Goal: Task Accomplishment & Management: Manage account settings

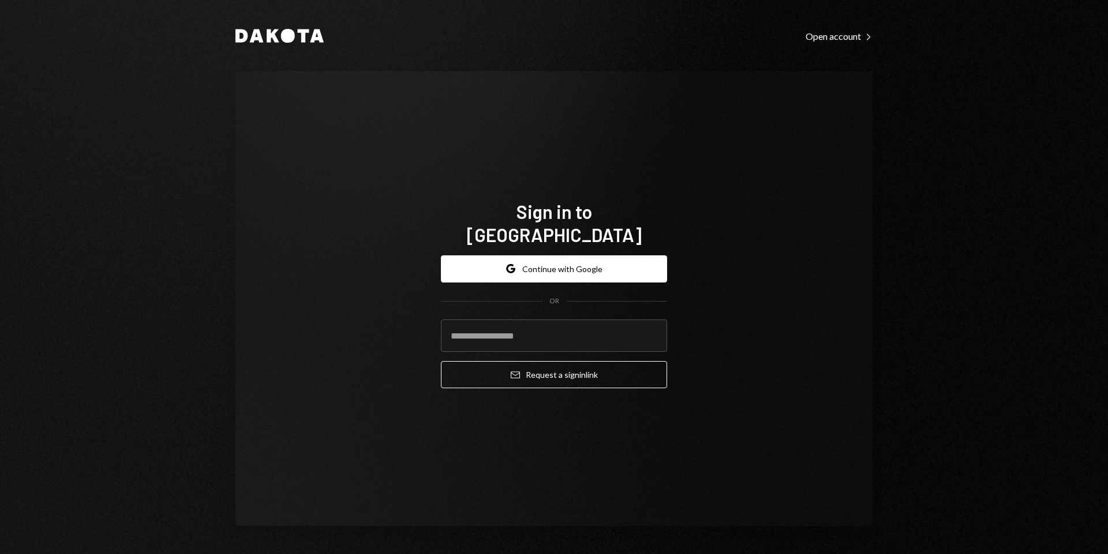
click at [0, 553] on com-1password-button at bounding box center [0, 554] width 0 height 0
click at [541, 323] on input "email" at bounding box center [554, 335] width 226 height 32
click at [511, 323] on input "email" at bounding box center [554, 335] width 226 height 32
click at [635, 322] on input "email" at bounding box center [554, 335] width 226 height 32
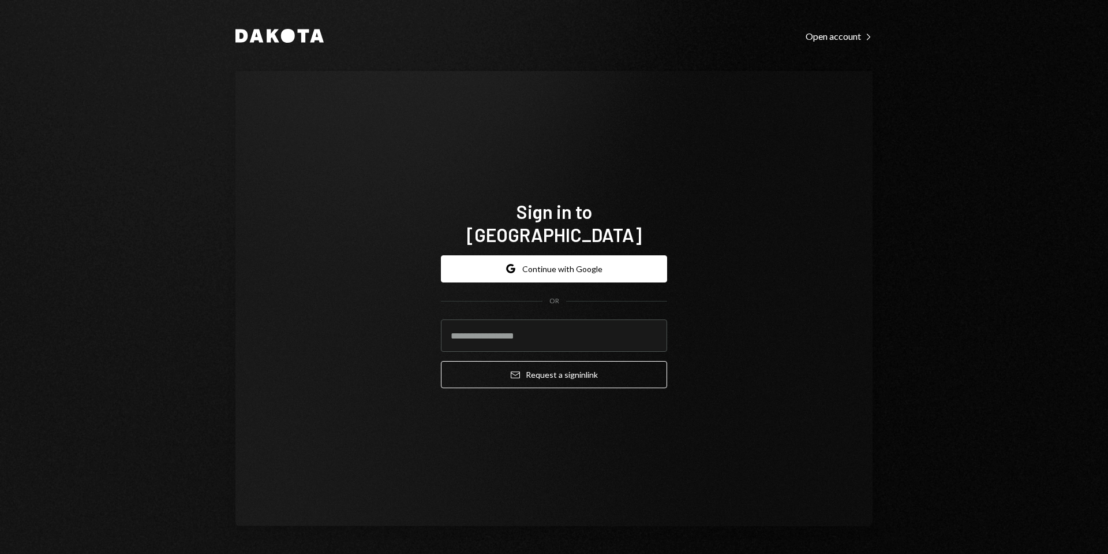
click at [0, 553] on com-1password-button at bounding box center [0, 554] width 0 height 0
click at [693, 307] on div "Sign in to Dakota Google Continue with Google OR Email Request a sign in link" at bounding box center [554, 298] width 637 height 455
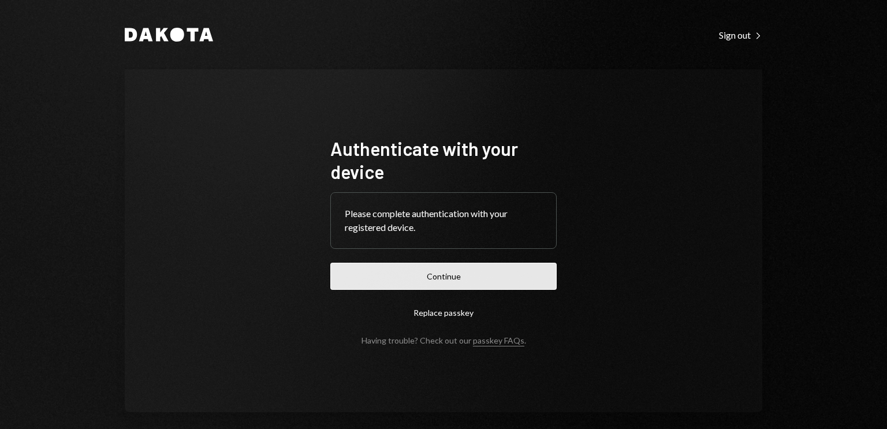
click at [456, 279] on button "Continue" at bounding box center [443, 276] width 226 height 27
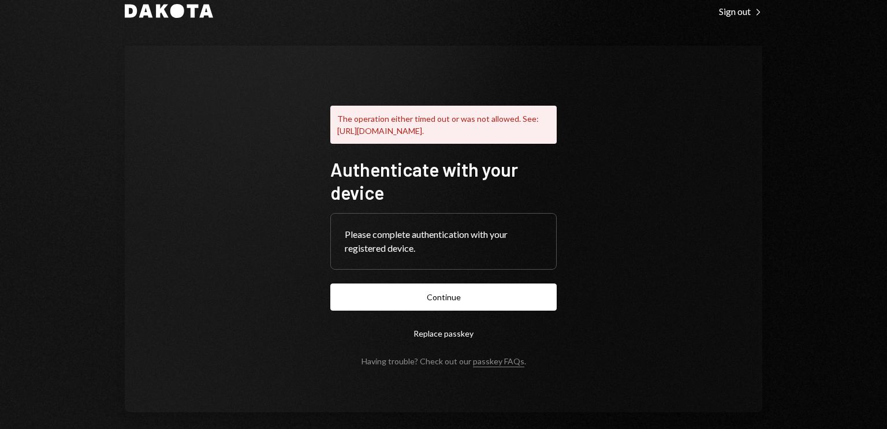
scroll to position [46, 0]
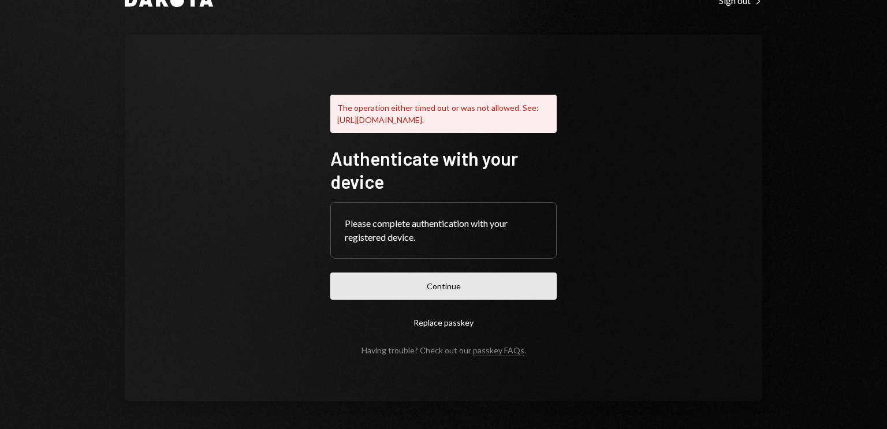
click at [435, 286] on button "Continue" at bounding box center [443, 285] width 226 height 27
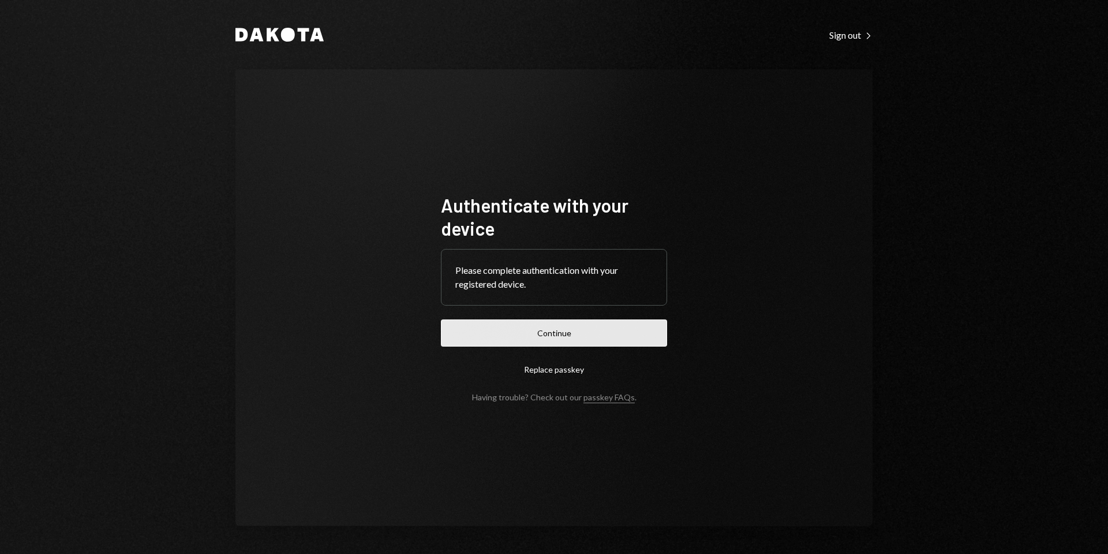
click at [549, 325] on button "Continue" at bounding box center [554, 332] width 226 height 27
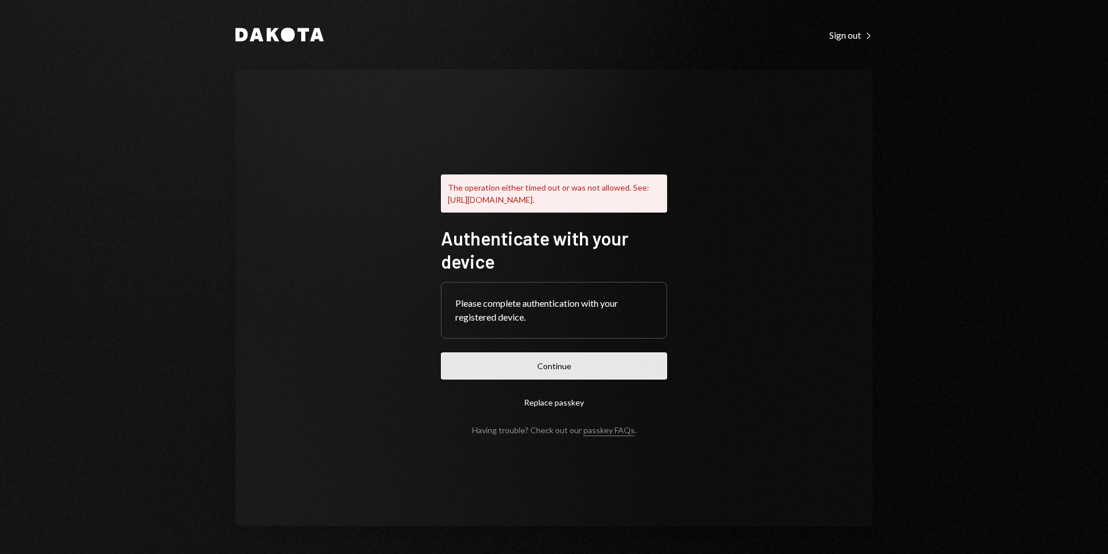
click at [568, 368] on button "Continue" at bounding box center [554, 365] width 226 height 27
click at [522, 316] on div "Please complete authentication with your registered device." at bounding box center [554, 310] width 197 height 28
click at [557, 371] on button "Continue" at bounding box center [554, 365] width 226 height 27
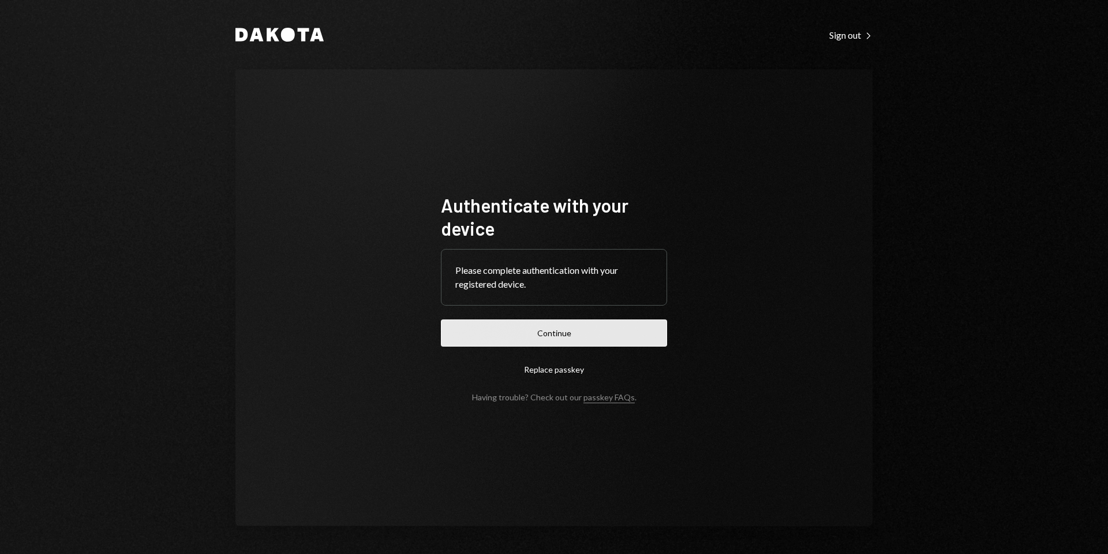
click at [548, 334] on button "Continue" at bounding box center [554, 332] width 226 height 27
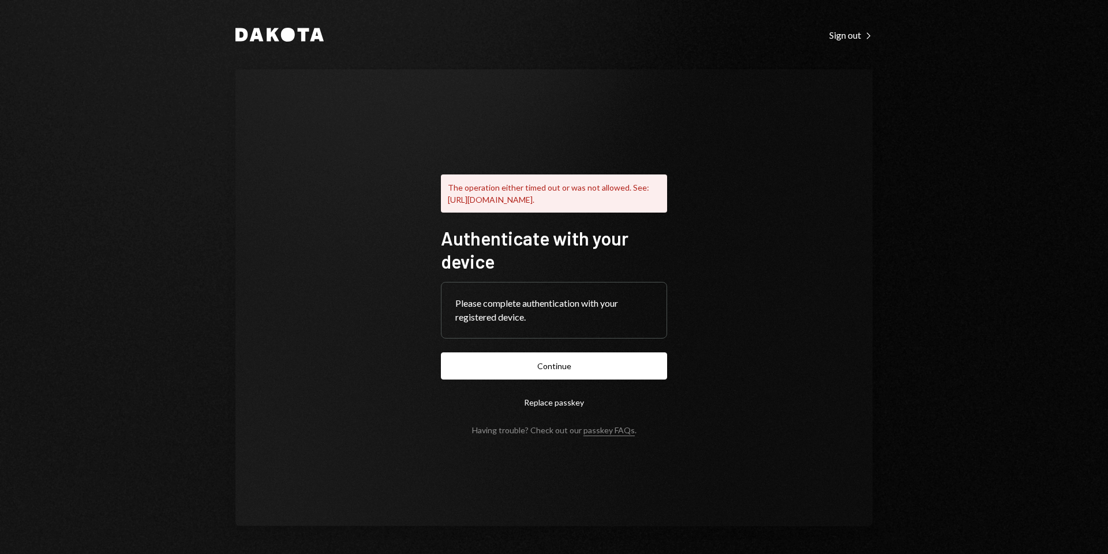
click at [555, 406] on button "Replace passkey" at bounding box center [554, 402] width 226 height 27
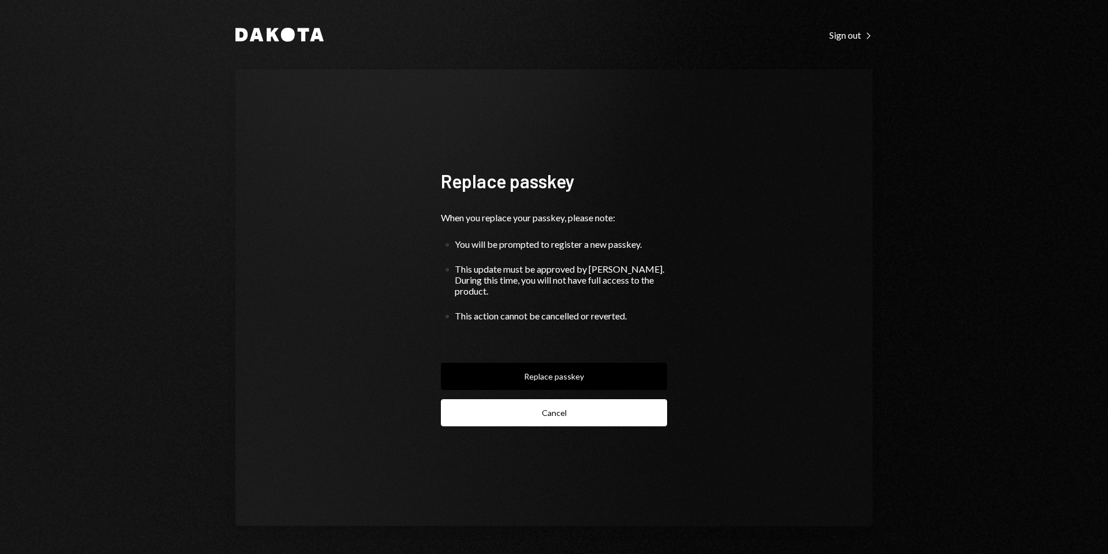
click at [553, 405] on button "Cancel" at bounding box center [554, 412] width 226 height 27
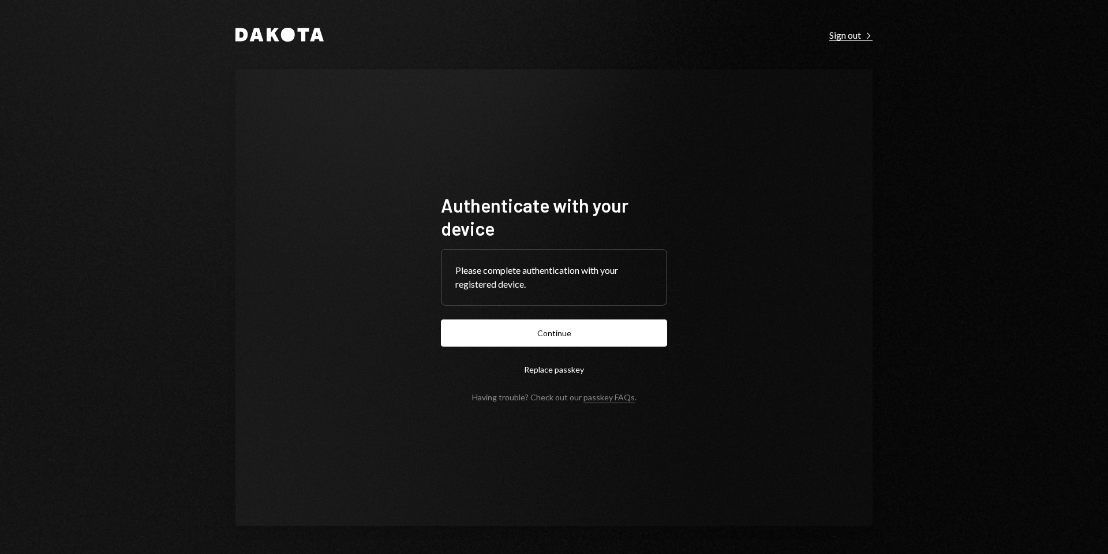
click at [842, 35] on div "Sign out Right Caret" at bounding box center [851, 35] width 43 height 12
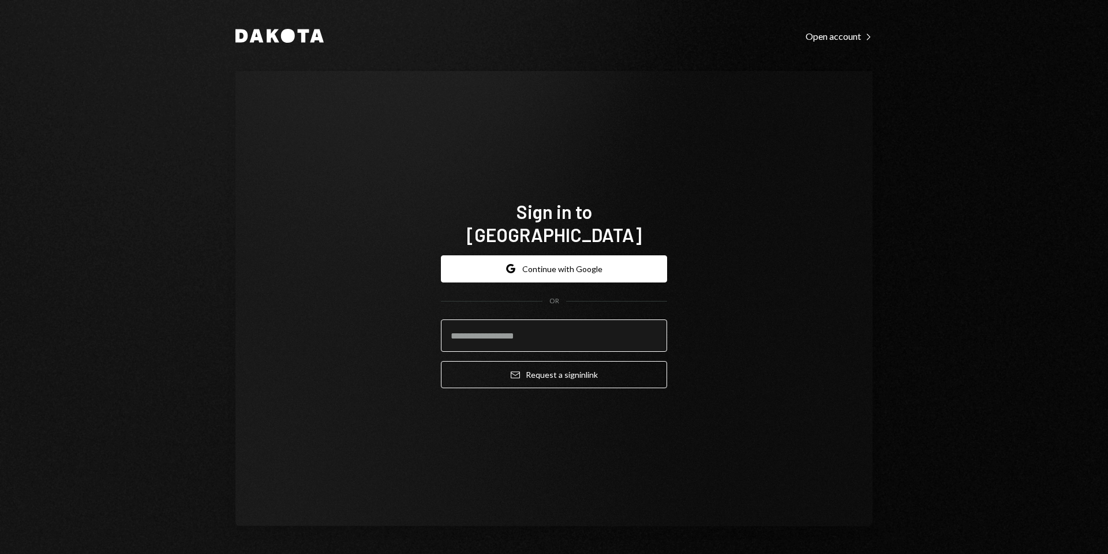
click at [492, 328] on input "email" at bounding box center [554, 335] width 226 height 32
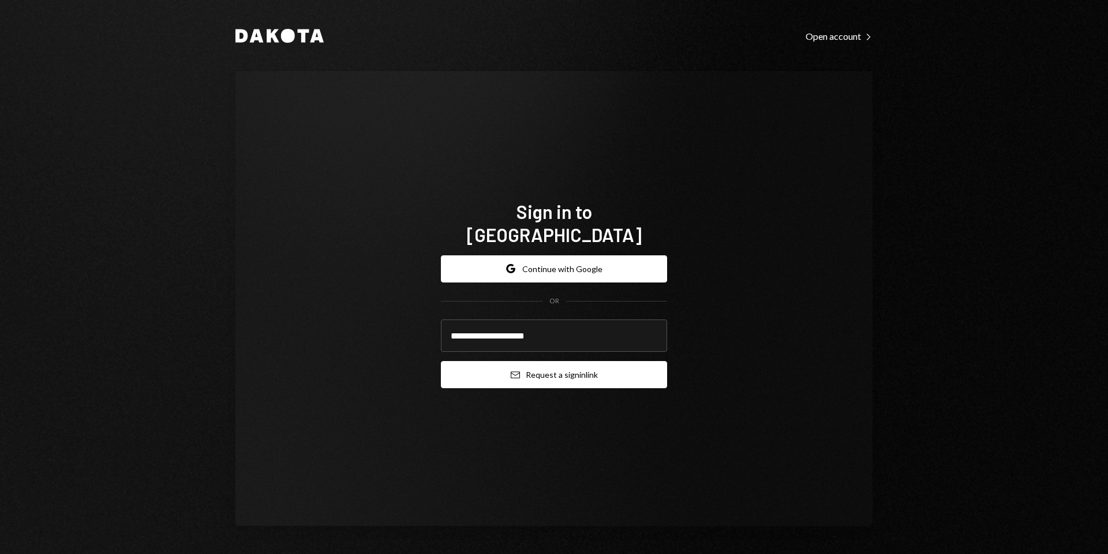
type input "**********"
click at [558, 361] on button "Email Request a sign in link" at bounding box center [554, 374] width 226 height 27
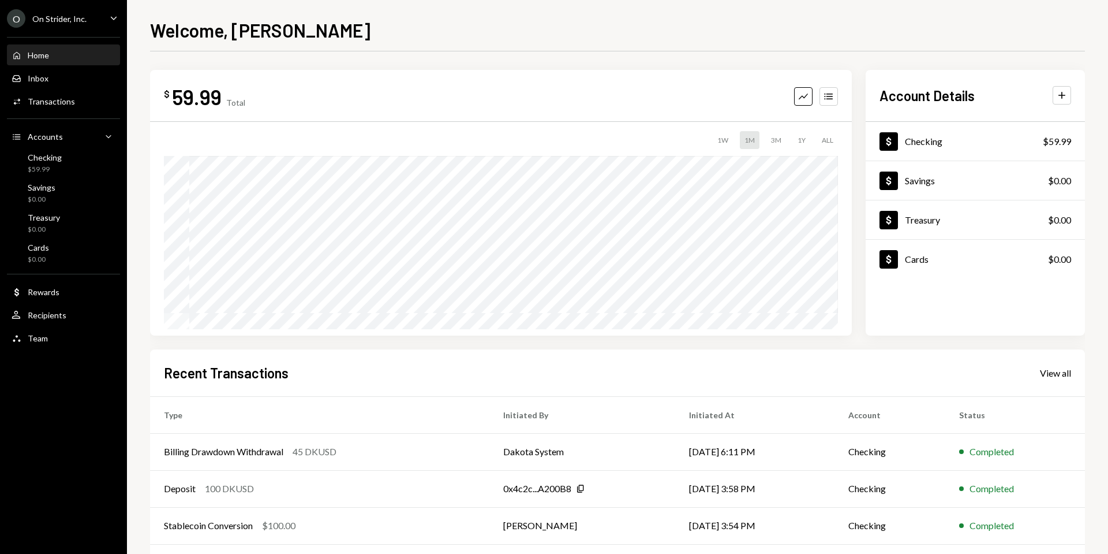
click at [46, 55] on div "Home" at bounding box center [38, 55] width 21 height 10
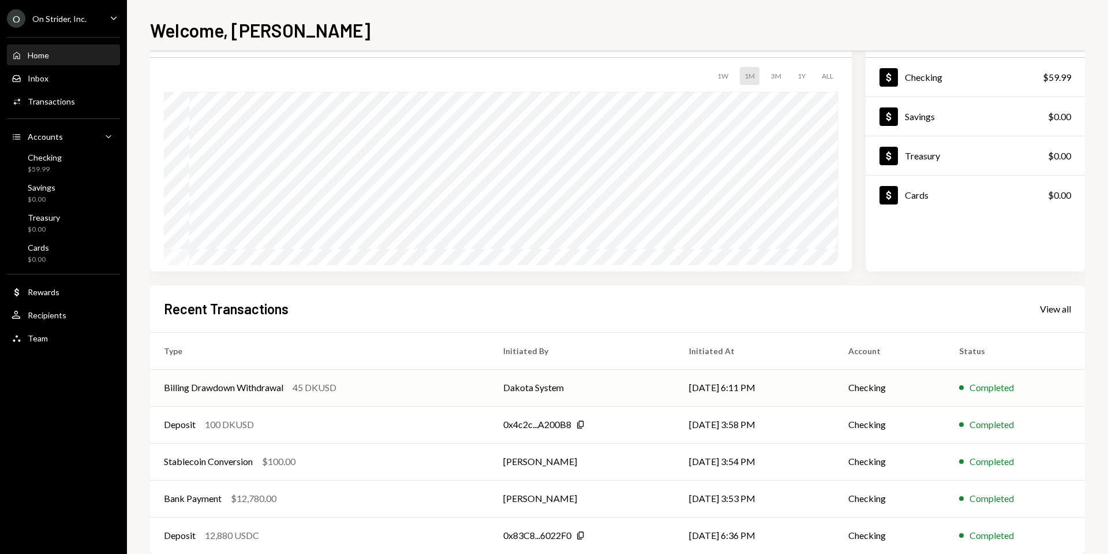
scroll to position [87, 0]
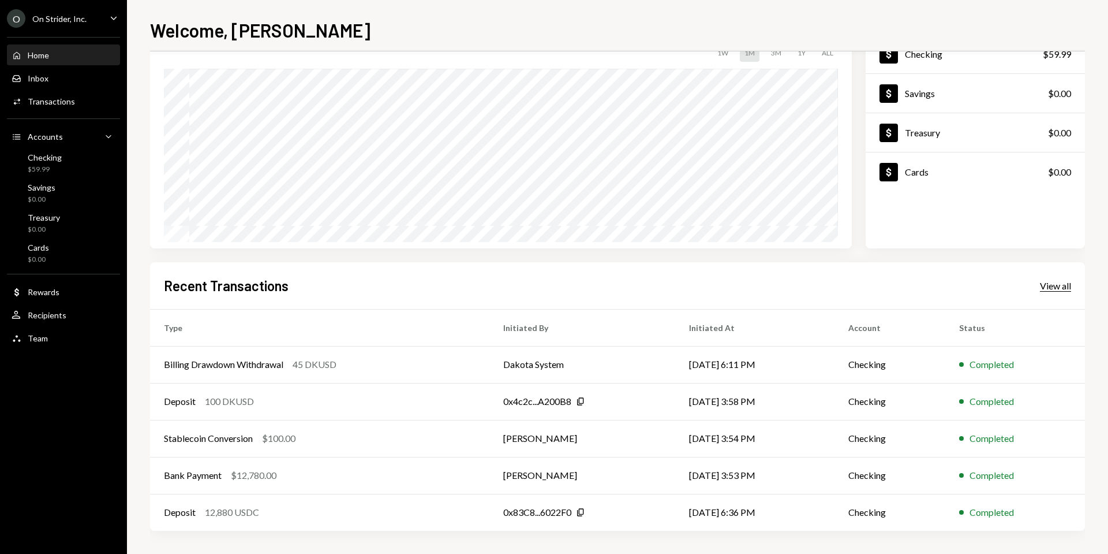
click at [1056, 284] on div "View all" at bounding box center [1055, 286] width 31 height 12
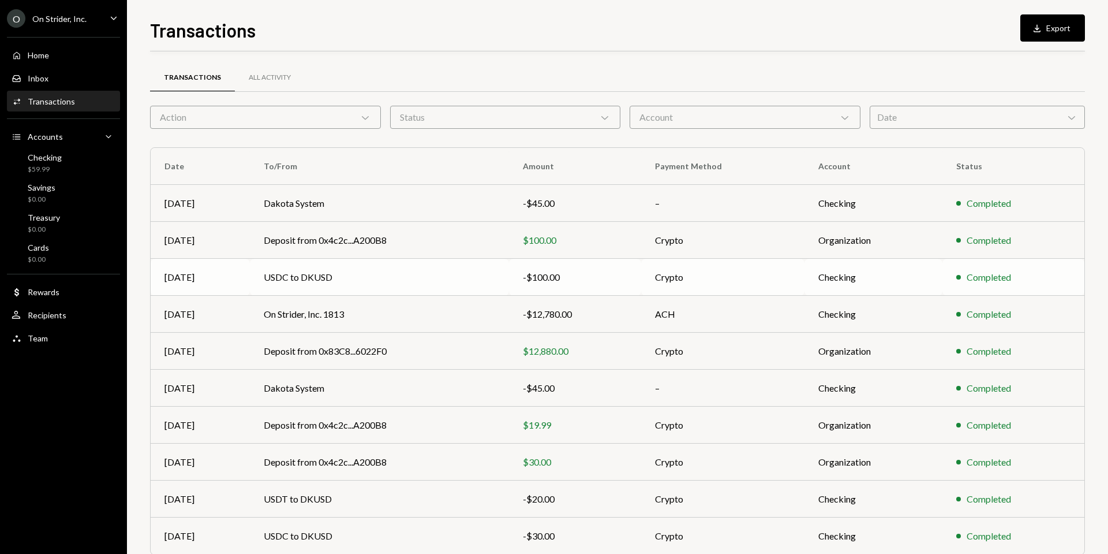
scroll to position [49, 0]
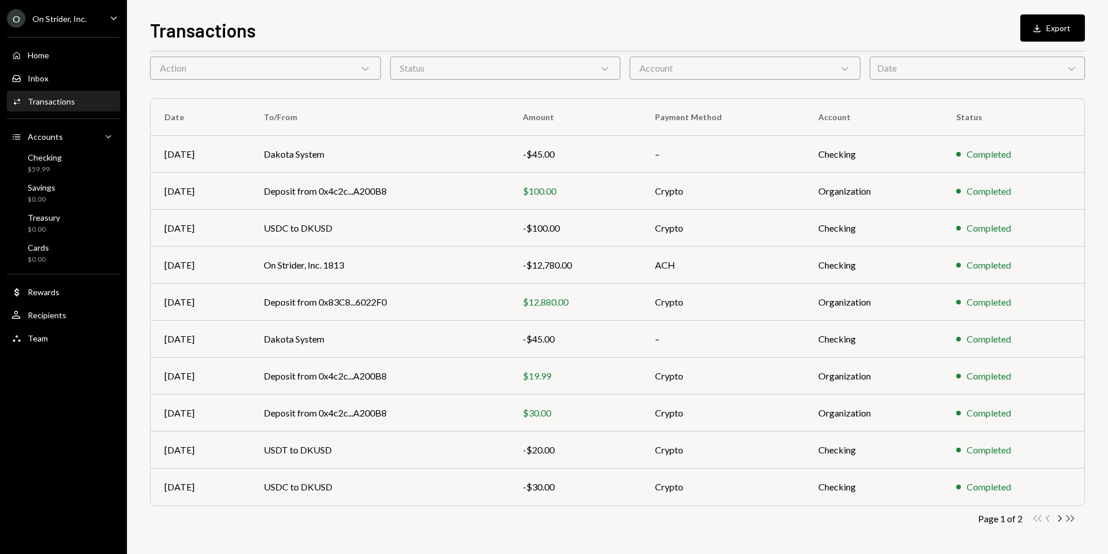
click at [1069, 519] on icon "button" at bounding box center [1071, 518] width 8 height 6
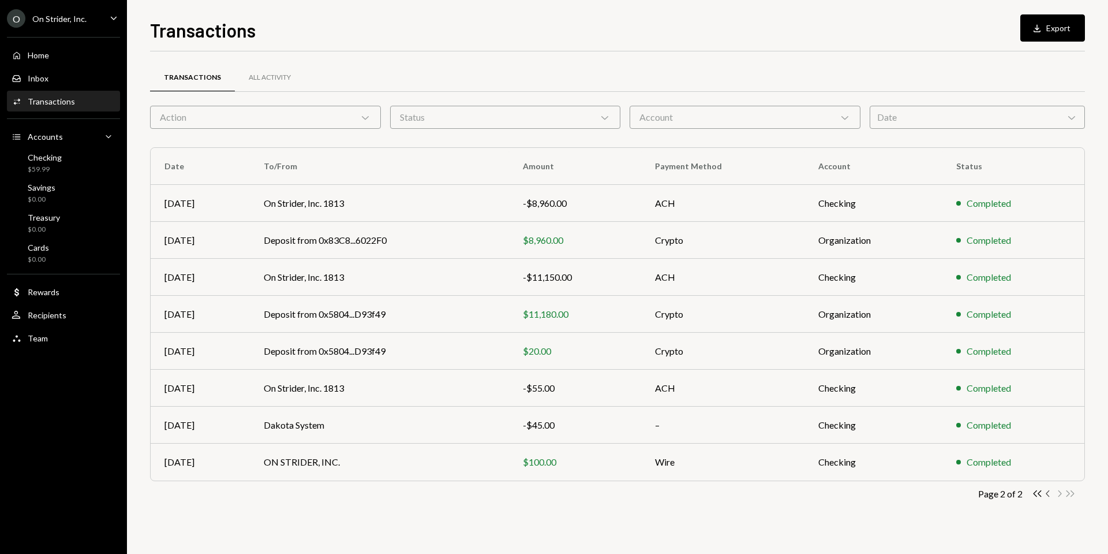
click at [1048, 494] on icon "Chevron Left" at bounding box center [1048, 493] width 11 height 11
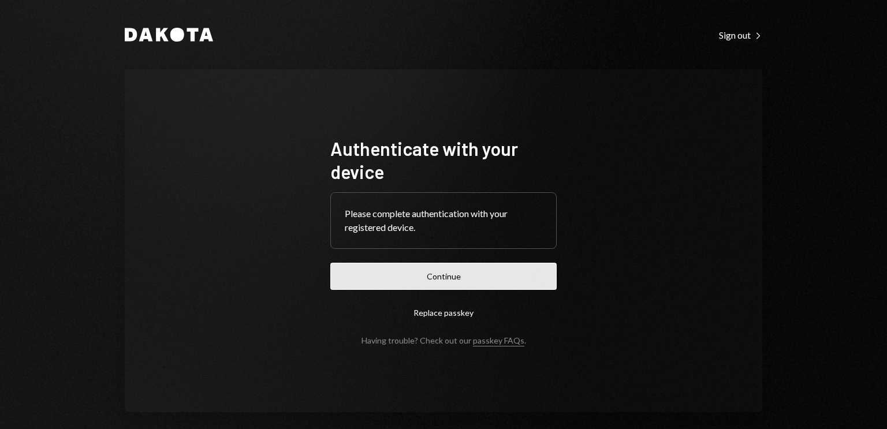
click at [453, 272] on button "Continue" at bounding box center [443, 276] width 226 height 27
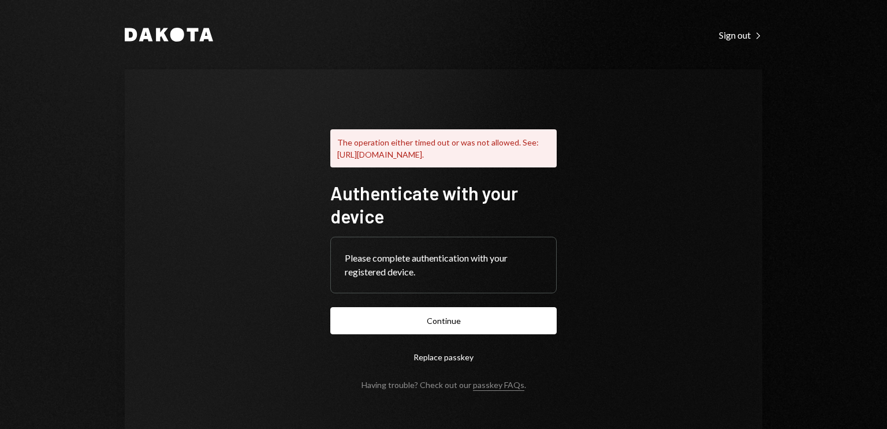
click at [557, 233] on div "The operation either timed out or was not allowed. See: https://www.w3.org/TR/w…" at bounding box center [443, 252] width 254 height 367
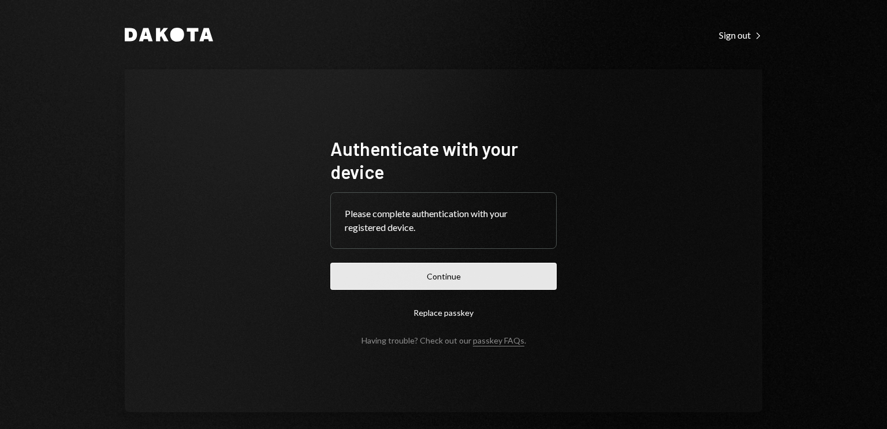
click at [438, 274] on button "Continue" at bounding box center [443, 276] width 226 height 27
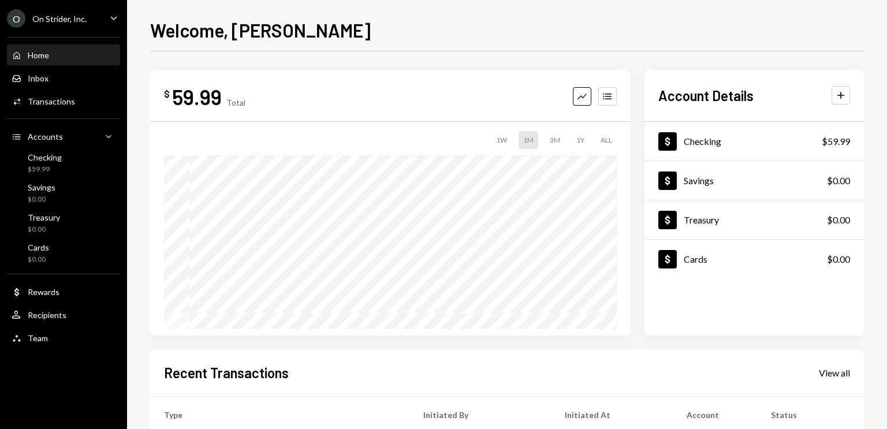
click at [640, 170] on div "$ 59.99 Total Graph Accounts 1W 1M 3M 1Y ALL Account Details Plus Dollar Checki…" at bounding box center [507, 203] width 714 height 266
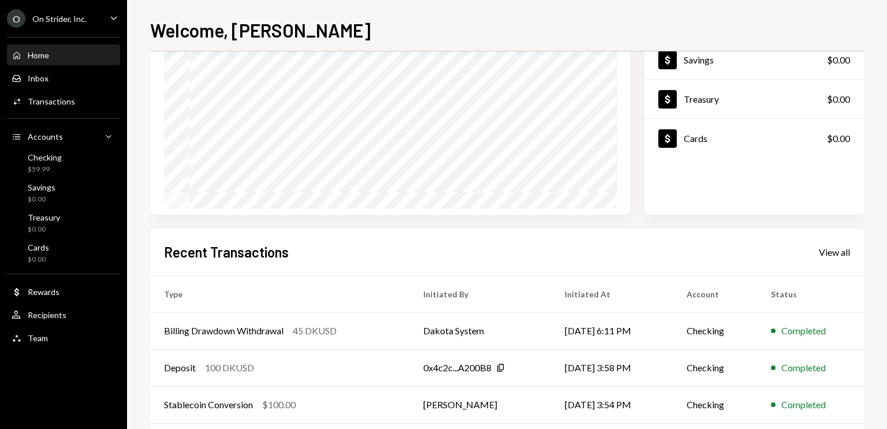
scroll to position [211, 0]
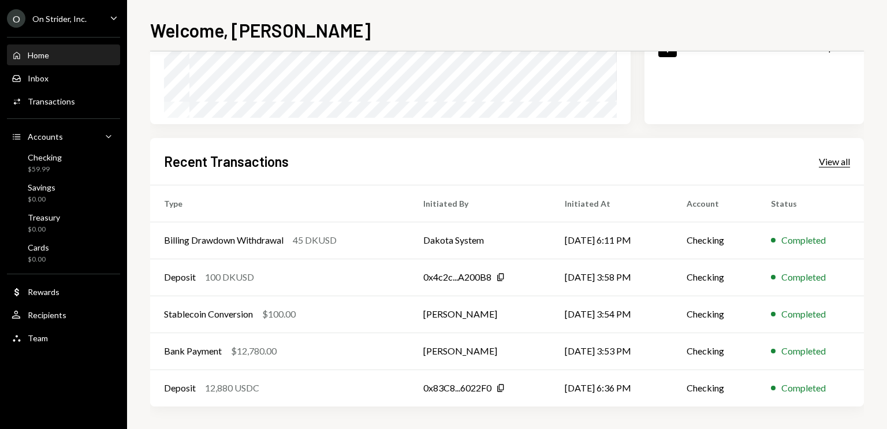
click at [830, 159] on div "View all" at bounding box center [834, 162] width 31 height 12
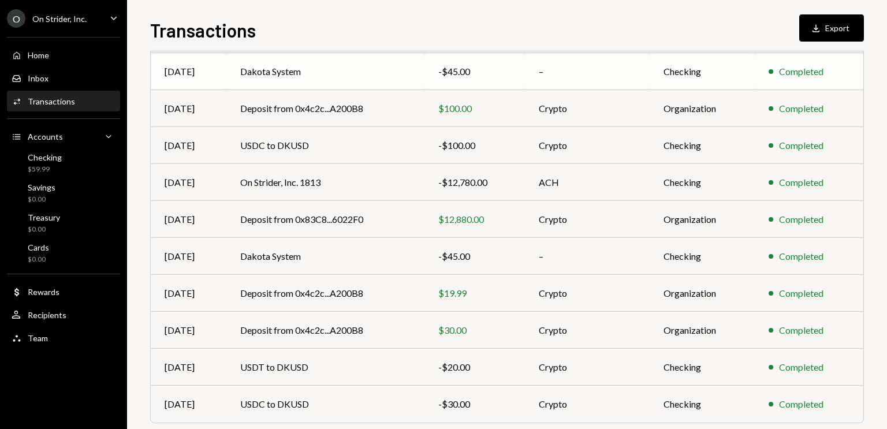
scroll to position [173, 0]
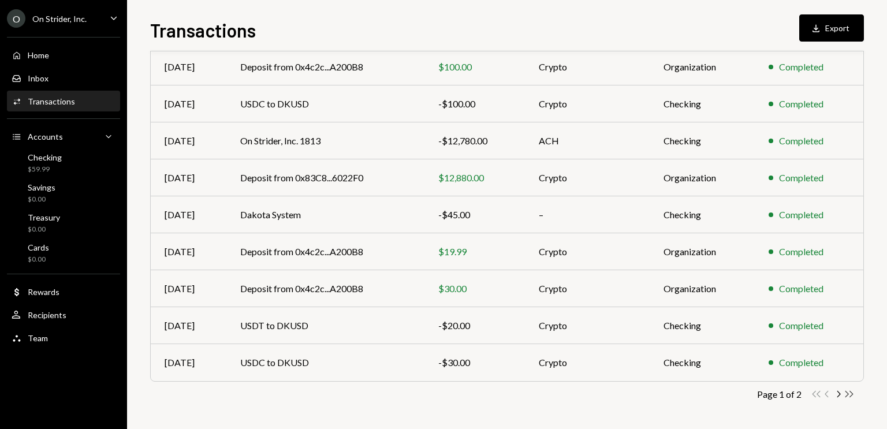
click at [850, 392] on icon "Double Arrow Right" at bounding box center [848, 394] width 11 height 11
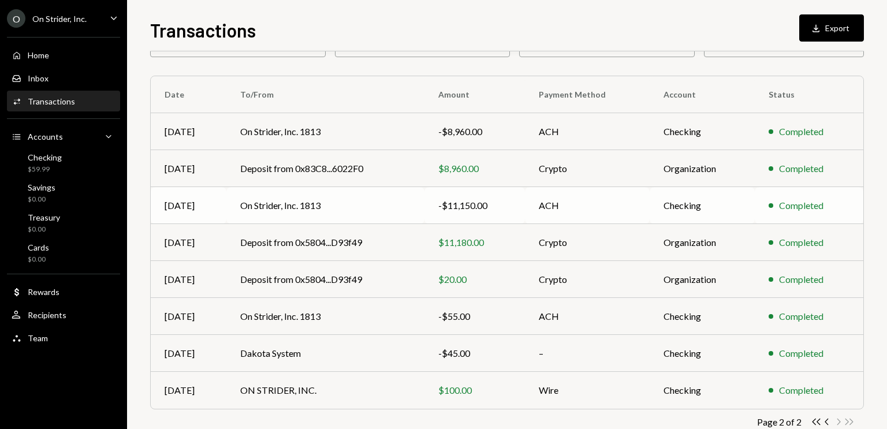
scroll to position [99, 0]
